Goal: Information Seeking & Learning: Learn about a topic

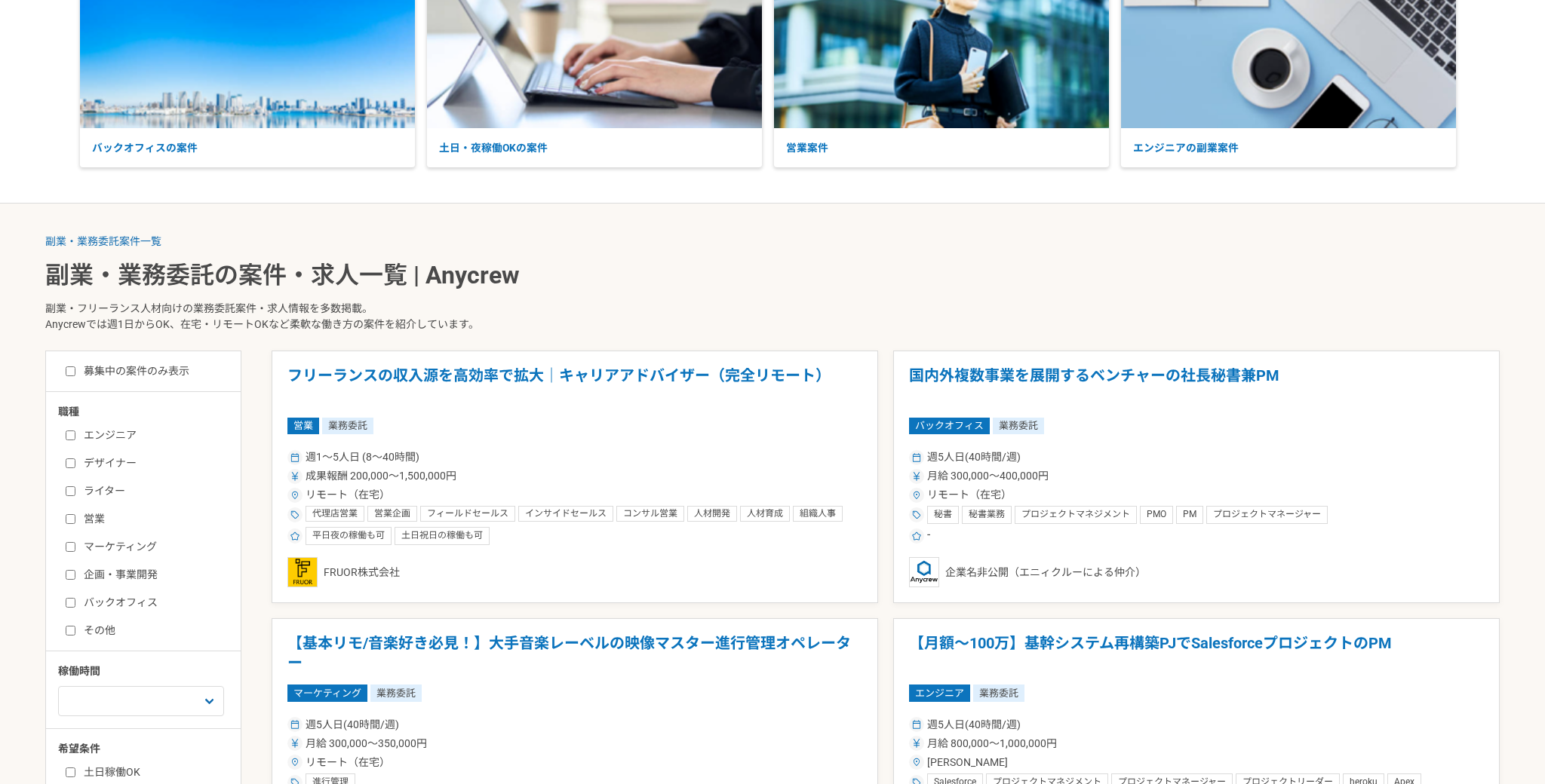
scroll to position [151, 0]
click at [69, 435] on input "エンジニア" at bounding box center [70, 436] width 10 height 10
checkbox input "true"
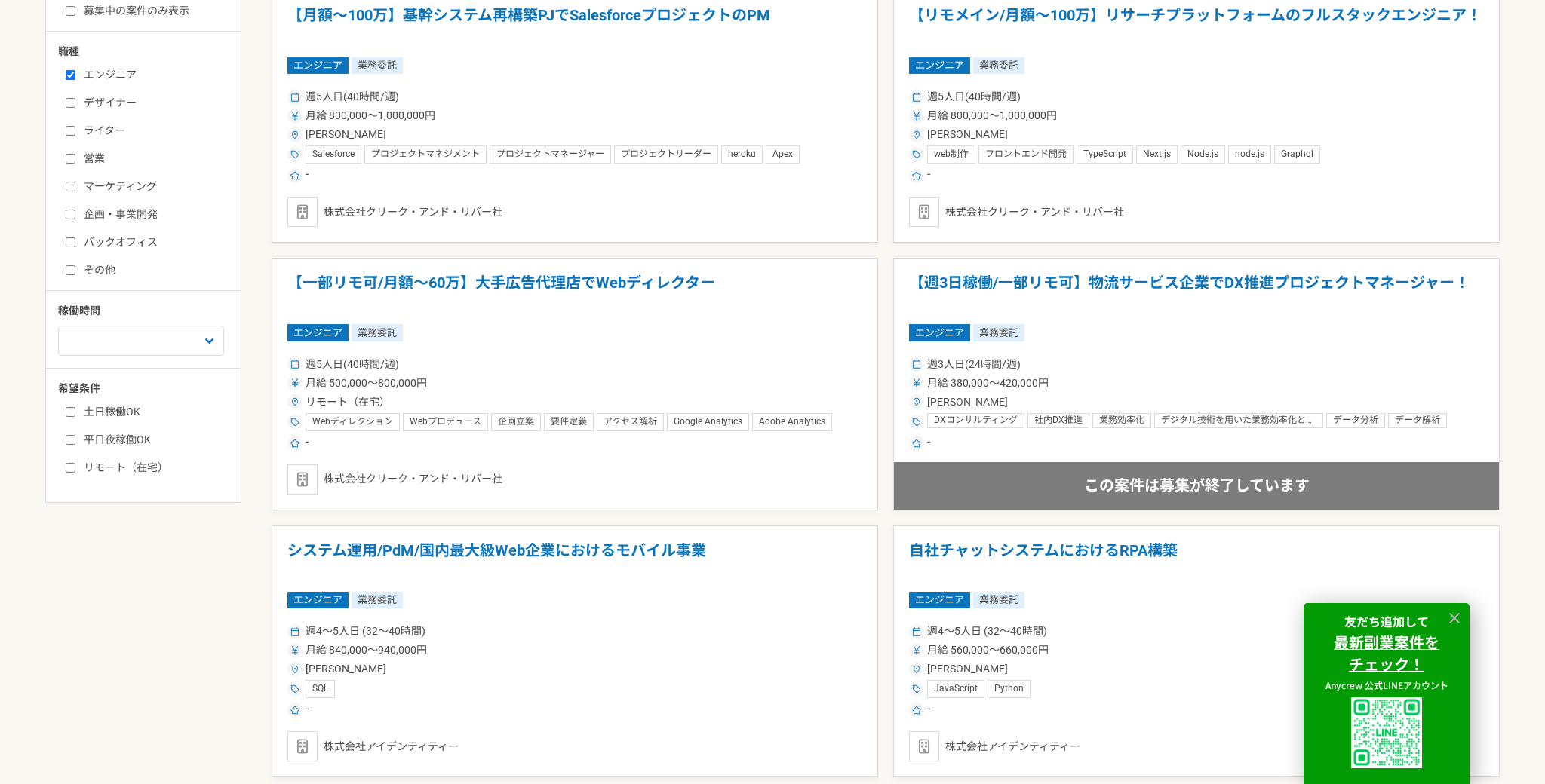
scroll to position [519, 0]
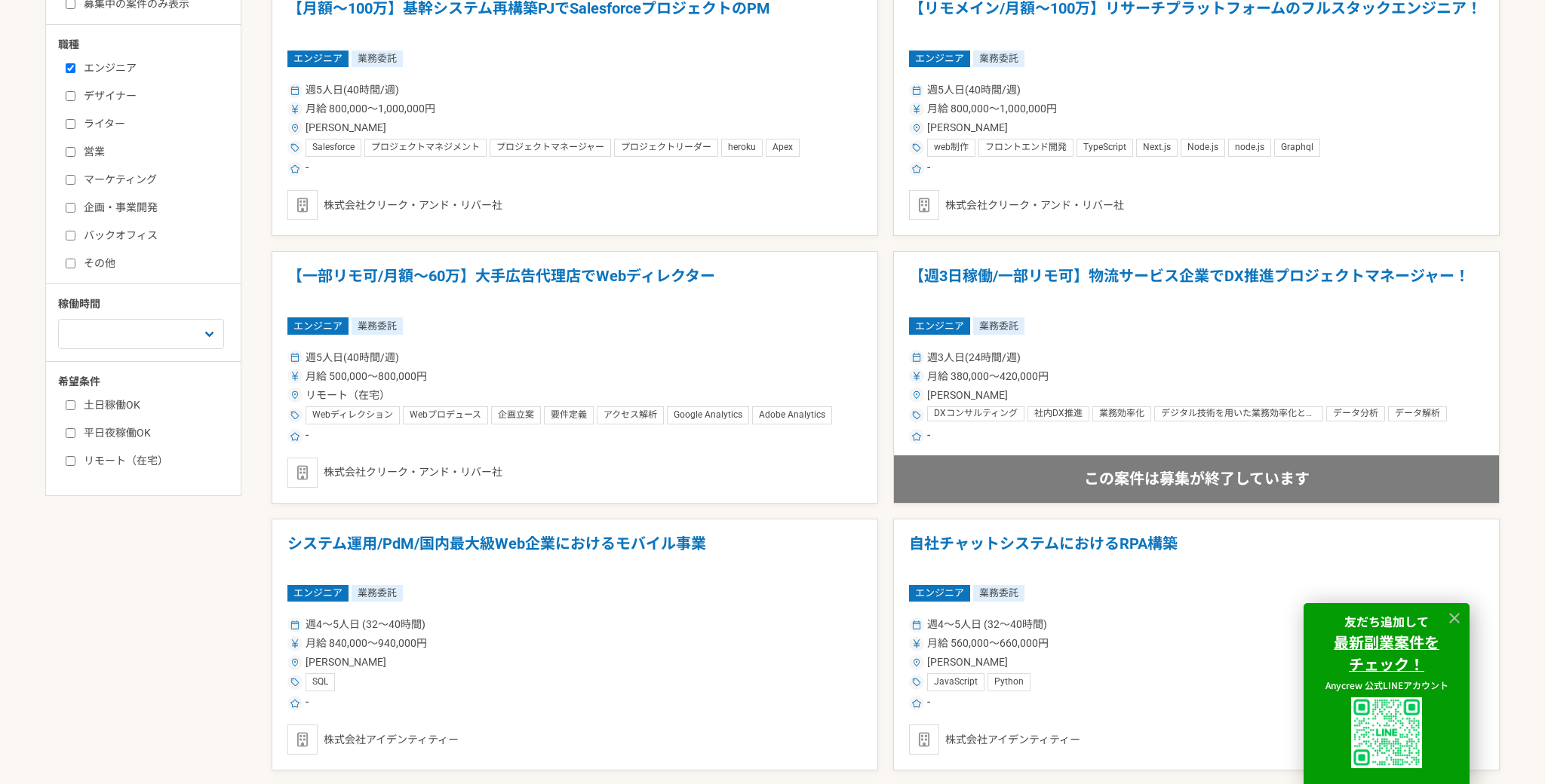
click at [68, 459] on input "リモート（在宅）" at bounding box center [70, 460] width 10 height 10
checkbox input "true"
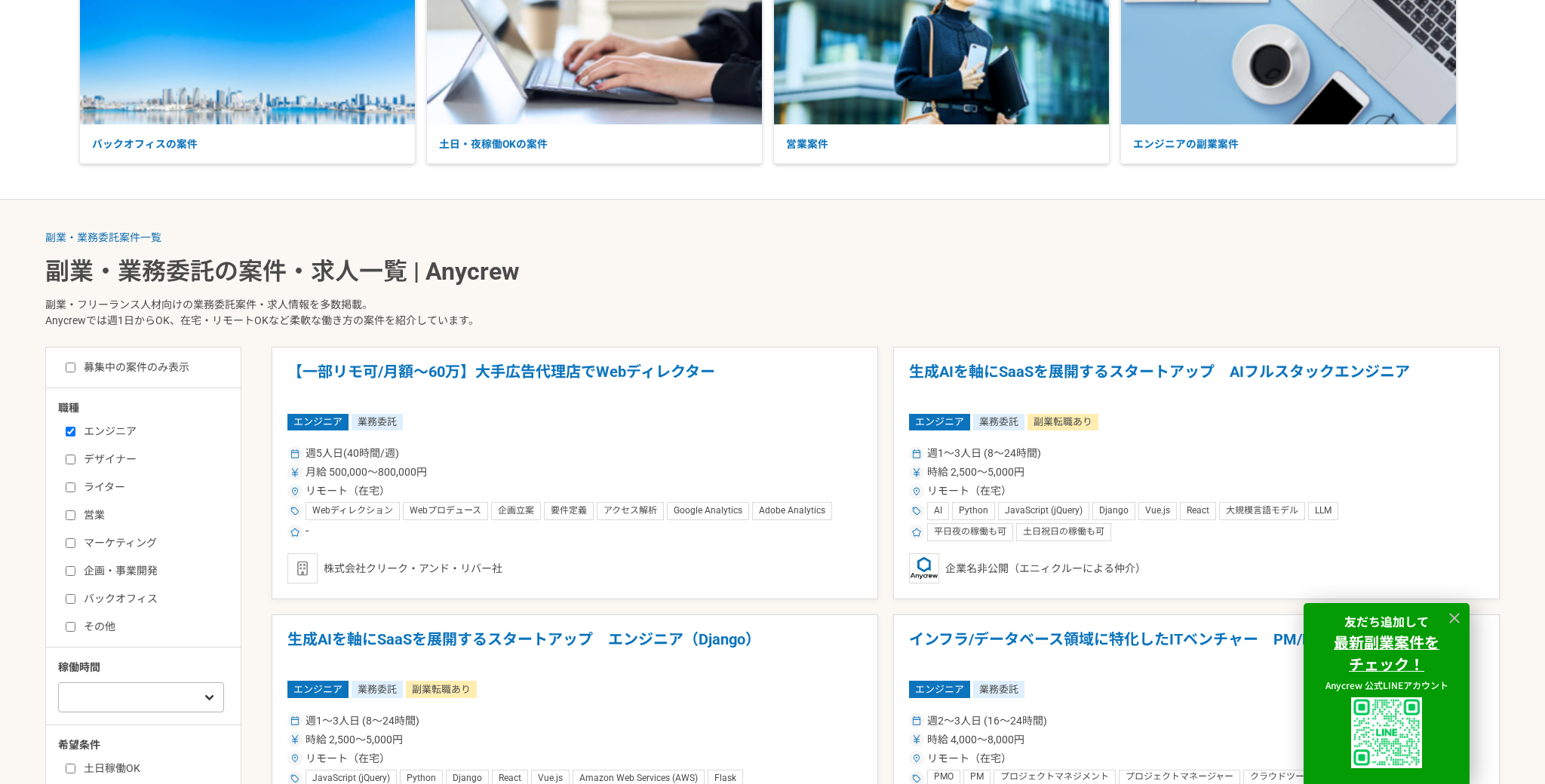
scroll to position [150, 0]
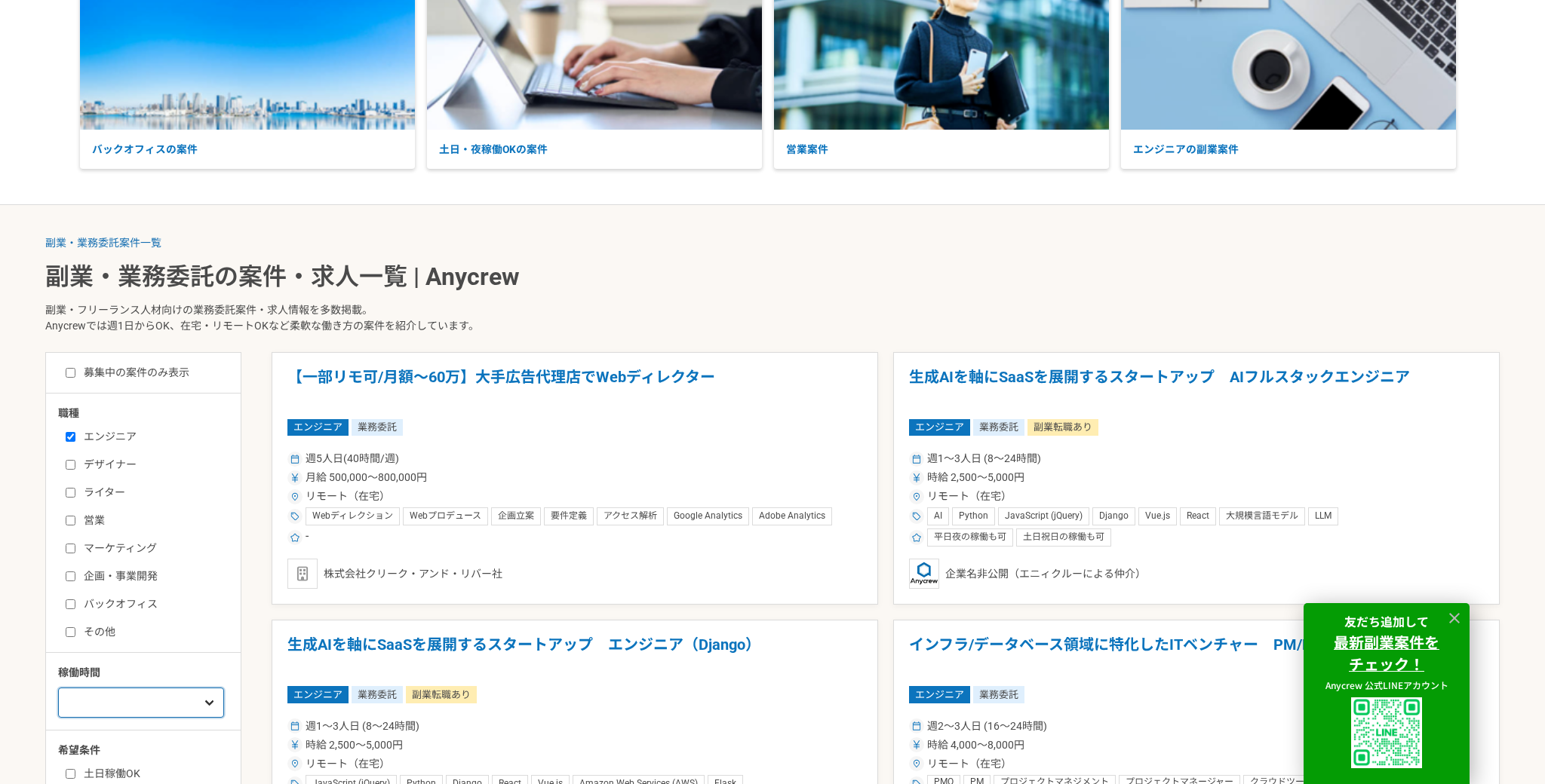
click at [101, 699] on select "週1人日（8時間）以下 週2人日（16時間）以下 週3人日（24時間）以下 週4人日（32時間）以下 週5人日（40時間）以下" at bounding box center [141, 703] width 166 height 30
select select "3"
click at [58, 688] on select "週1人日（8時間）以下 週2人日（16時間）以下 週3人日（24時間）以下 週4人日（32時間）以下 週5人日（40時間）以下" at bounding box center [141, 703] width 166 height 30
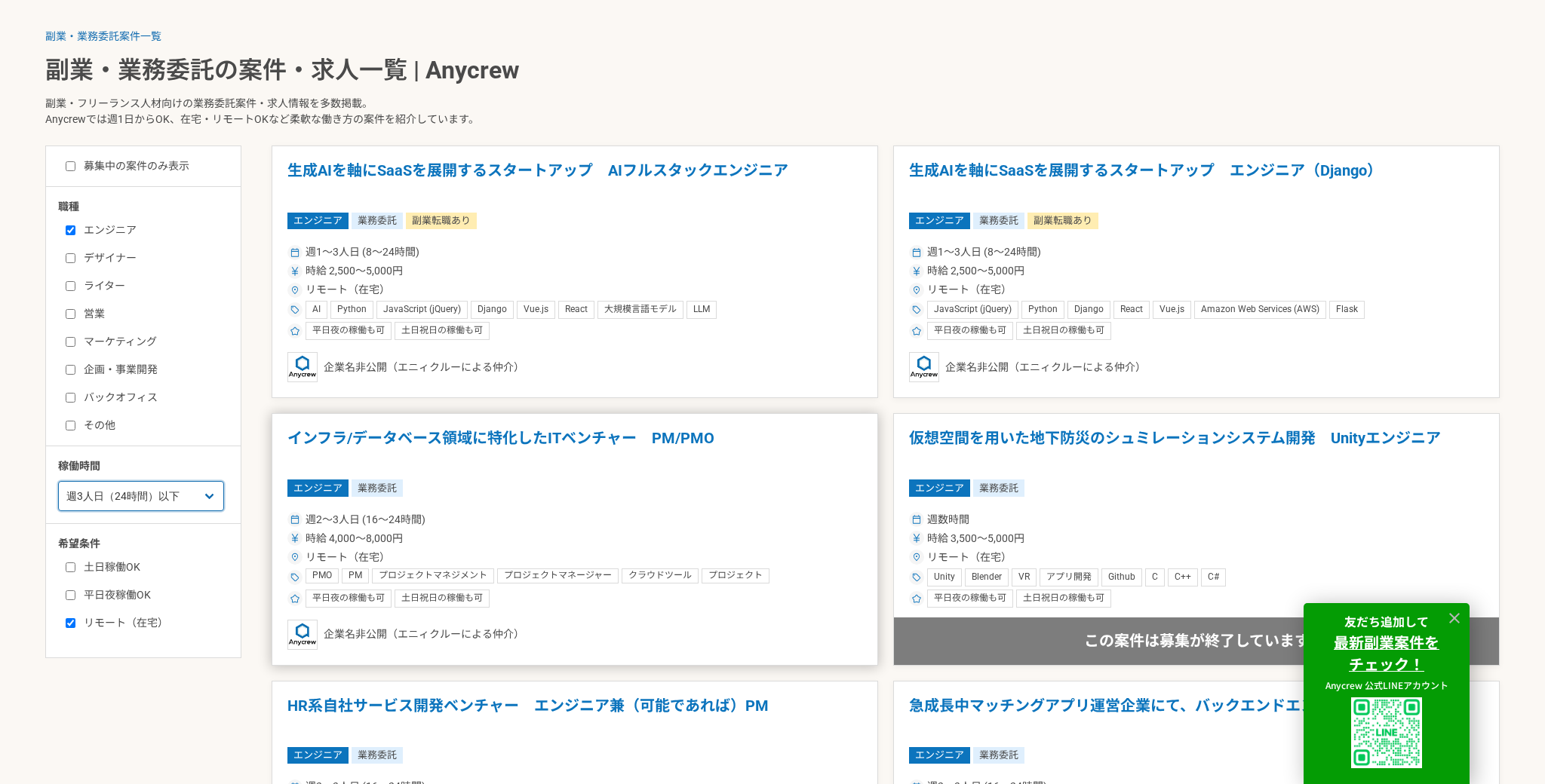
scroll to position [323, 0]
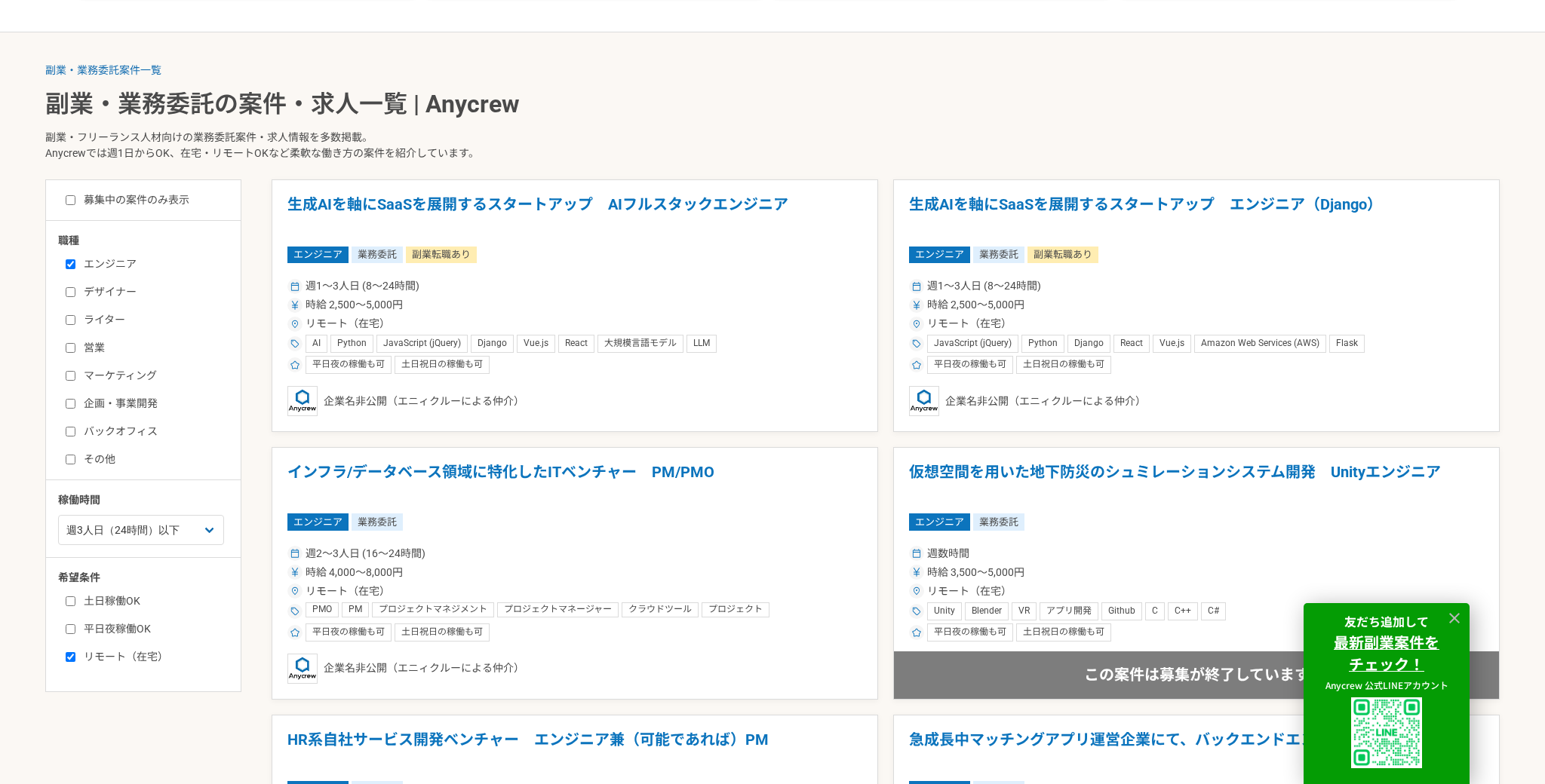
click at [71, 653] on input "リモート（在宅）" at bounding box center [70, 656] width 10 height 10
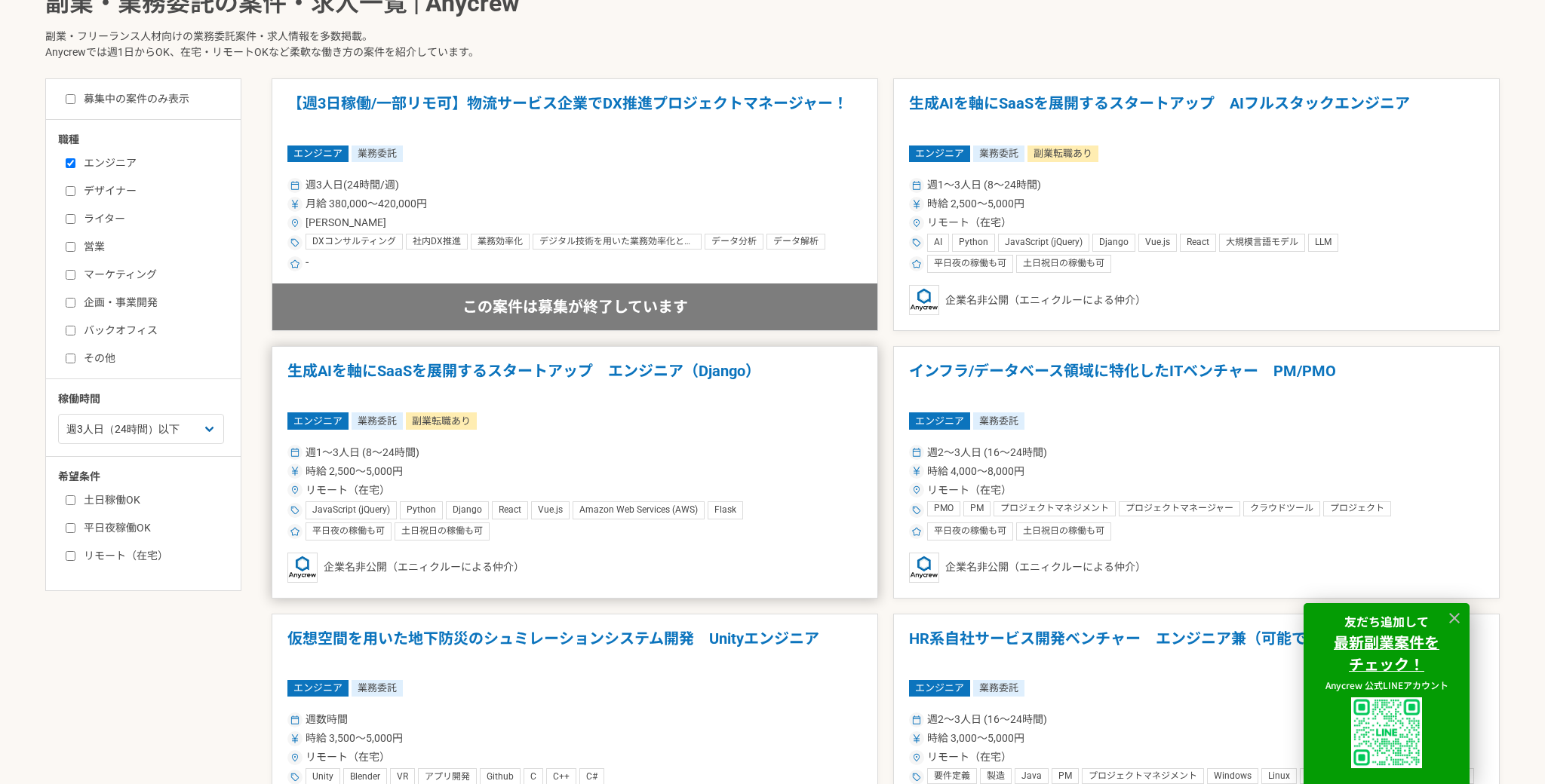
scroll to position [323, 0]
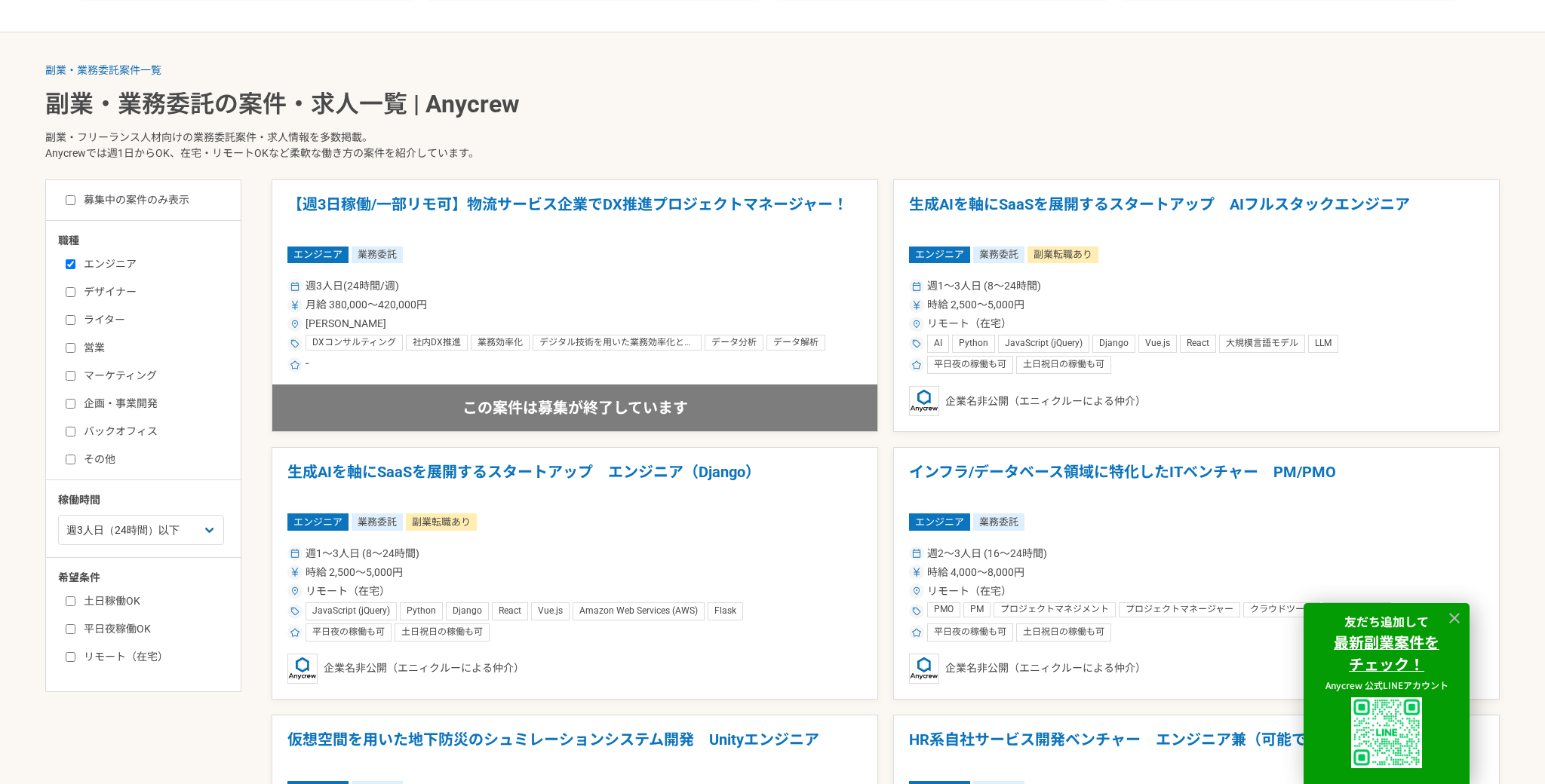
click at [73, 653] on input "リモート（在宅）" at bounding box center [70, 656] width 10 height 10
checkbox input "true"
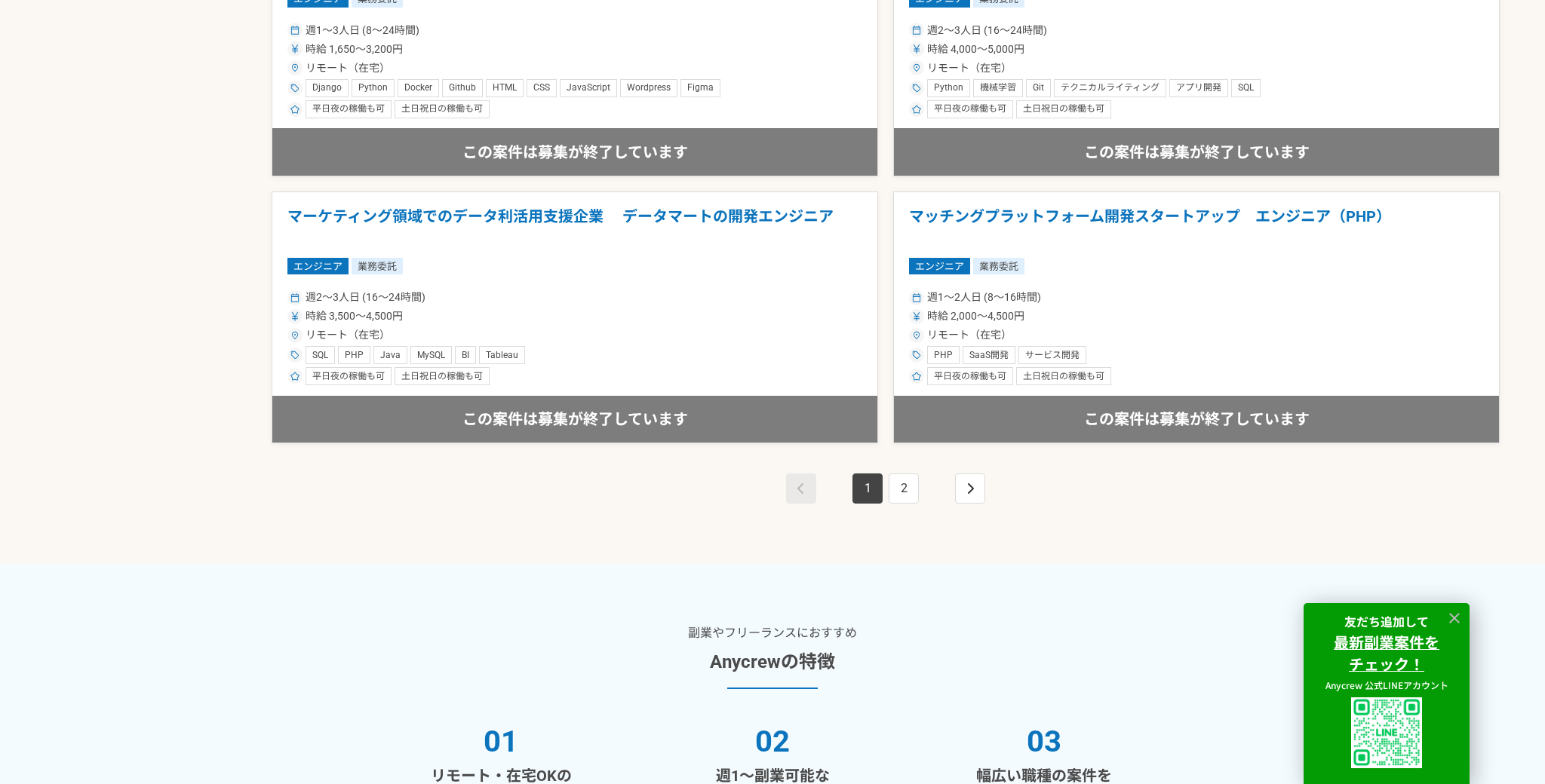
scroll to position [2720, 0]
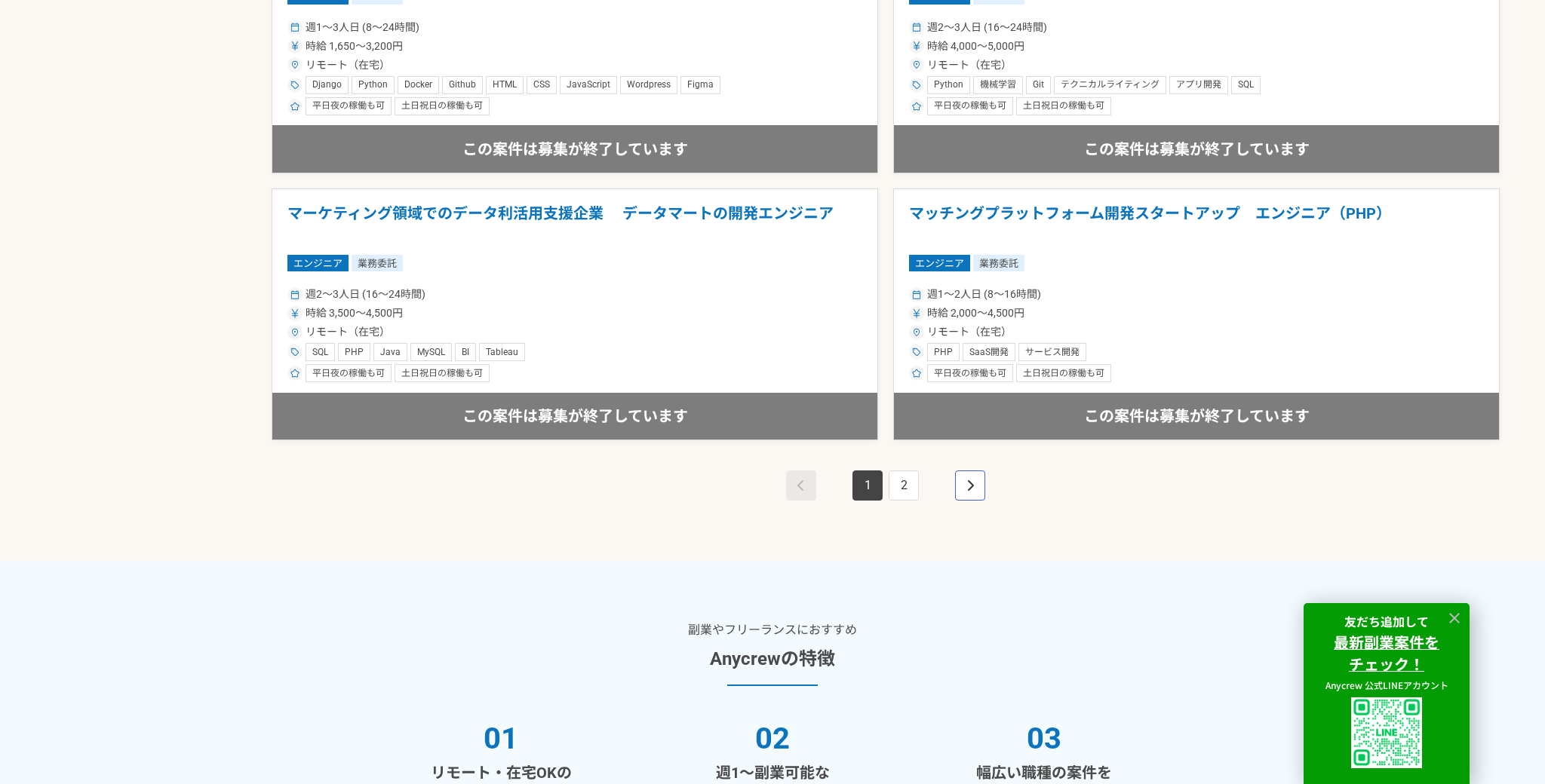
click at [972, 484] on icon "pagination" at bounding box center [971, 485] width 6 height 11
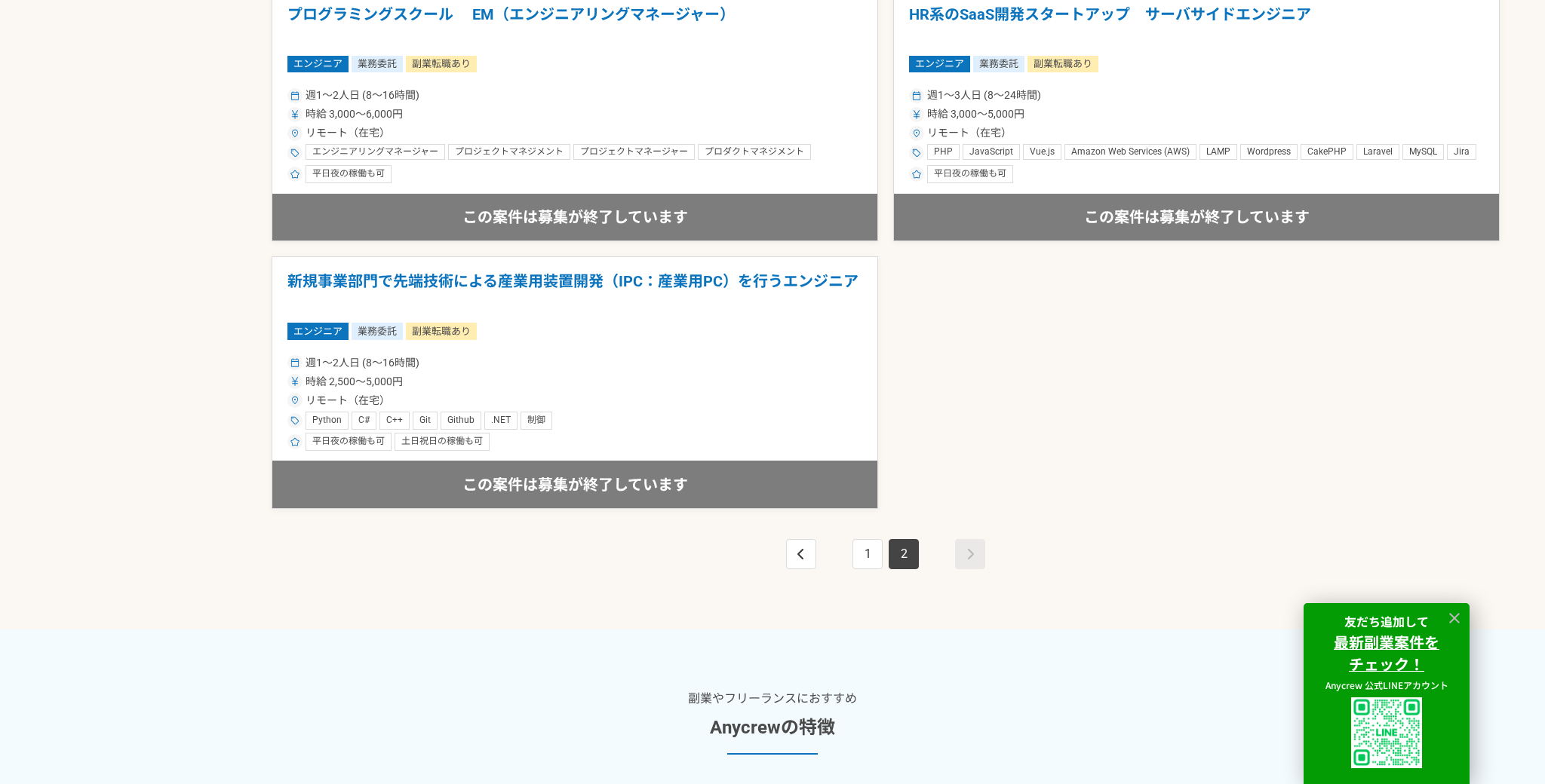
scroll to position [2388, 0]
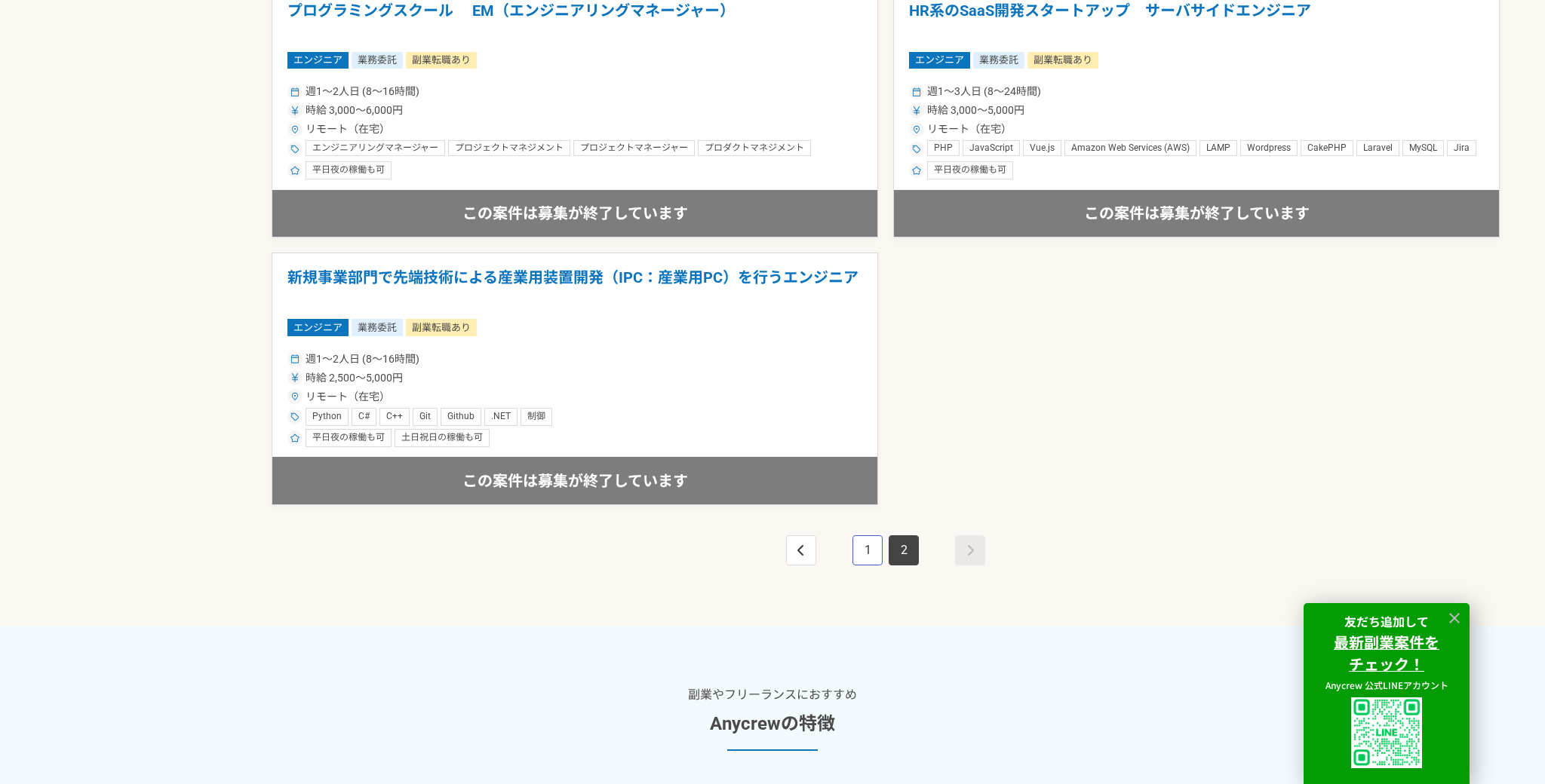
click at [873, 549] on link "1" at bounding box center [867, 550] width 30 height 30
